Goal: Find specific page/section: Find specific page/section

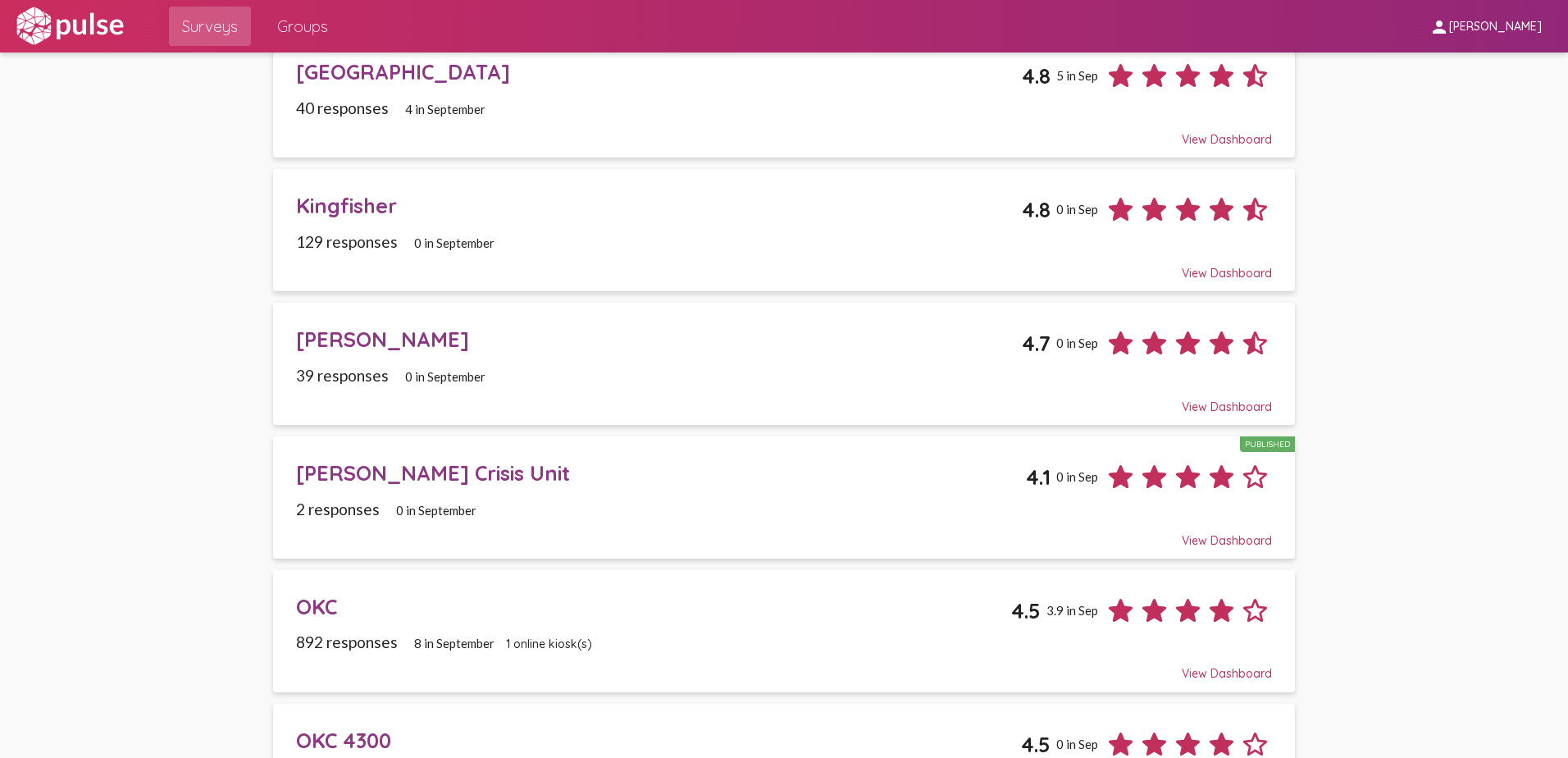
scroll to position [599, 0]
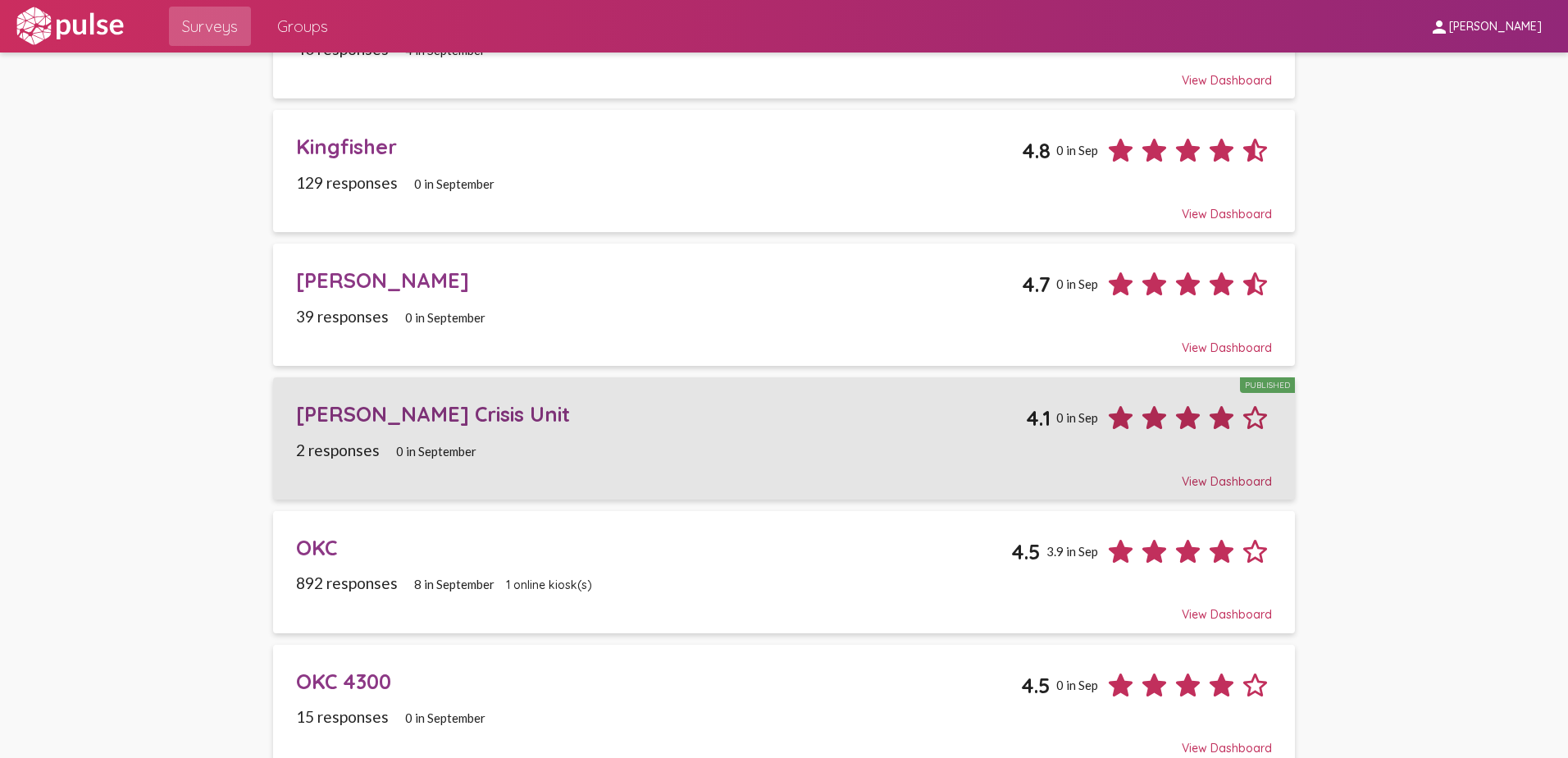
click at [453, 425] on div "[PERSON_NAME] Crisis Unit" at bounding box center [661, 414] width 730 height 26
